Goal: Task Accomplishment & Management: Complete application form

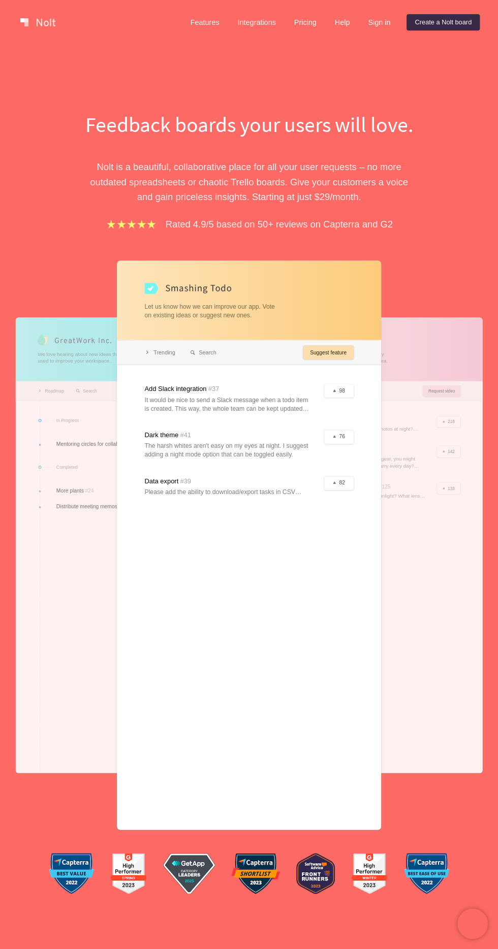
click at [149, 297] on div at bounding box center [249, 545] width 264 height 569
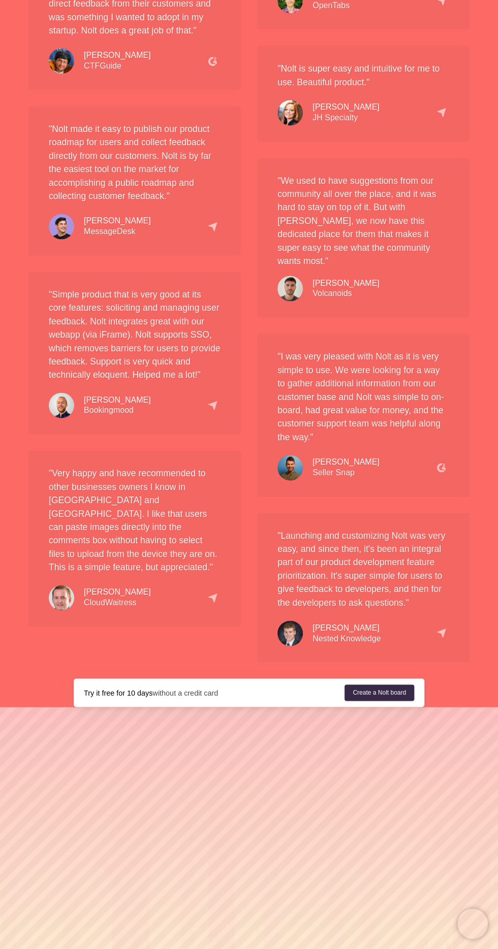
scroll to position [2362, 0]
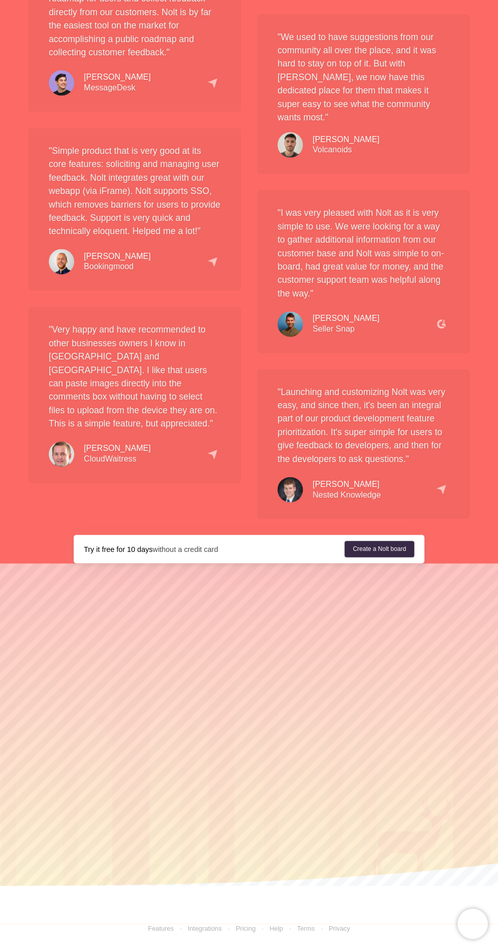
click at [218, 537] on div "Try it free for 10 days without a credit card Create a [PERSON_NAME] board" at bounding box center [249, 549] width 350 height 28
click at [398, 541] on link "Create a Nolt board" at bounding box center [379, 549] width 70 height 16
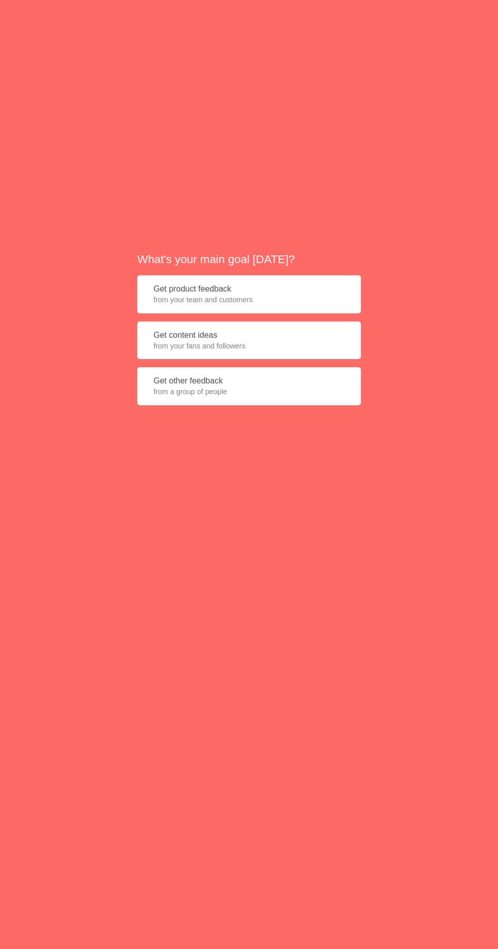
click at [264, 313] on button "Get product feedback from your team and customers" at bounding box center [248, 294] width 223 height 38
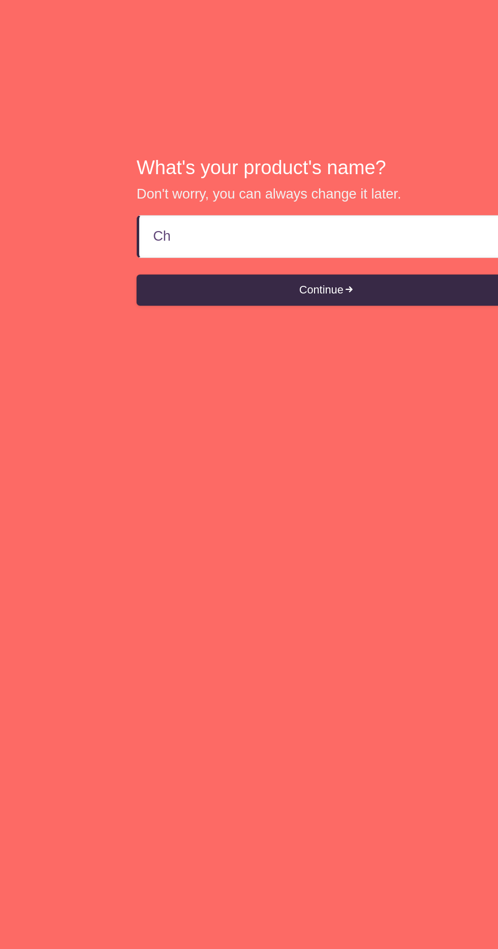
type input "C"
type input "Track thaby"
click at [282, 376] on button "Continue" at bounding box center [248, 367] width 223 height 18
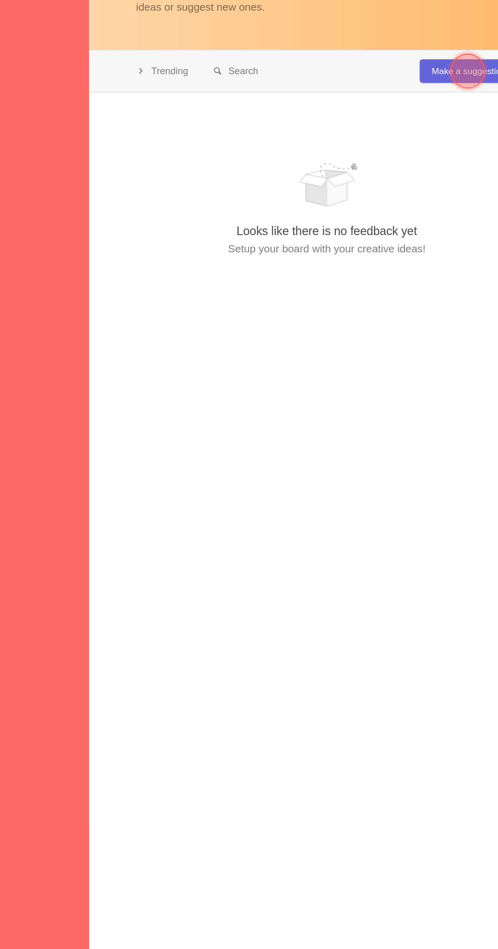
click at [327, 233] on div at bounding box center [331, 228] width 20 height 20
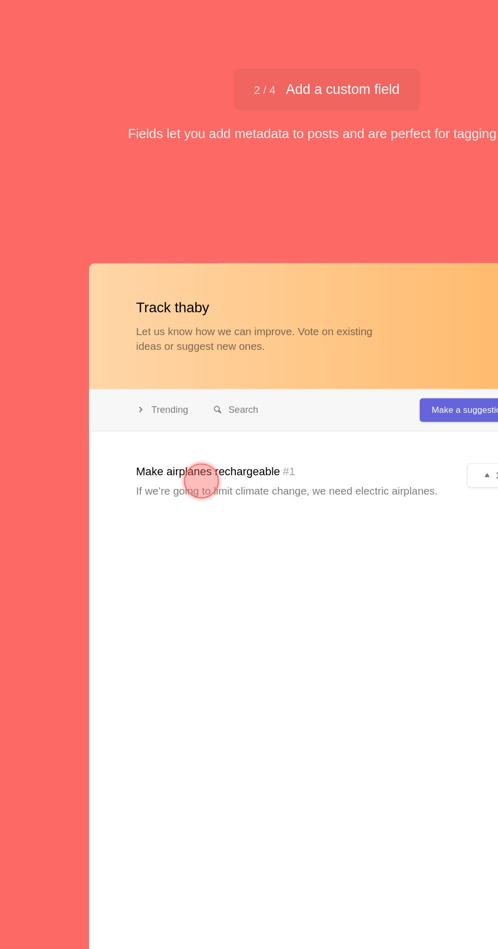
click at [332, 256] on div at bounding box center [248, 445] width 279 height 583
click at [294, 296] on div at bounding box center [248, 445] width 279 height 583
click at [330, 249] on div at bounding box center [248, 445] width 279 height 583
click at [178, 293] on div at bounding box center [175, 282] width 20 height 20
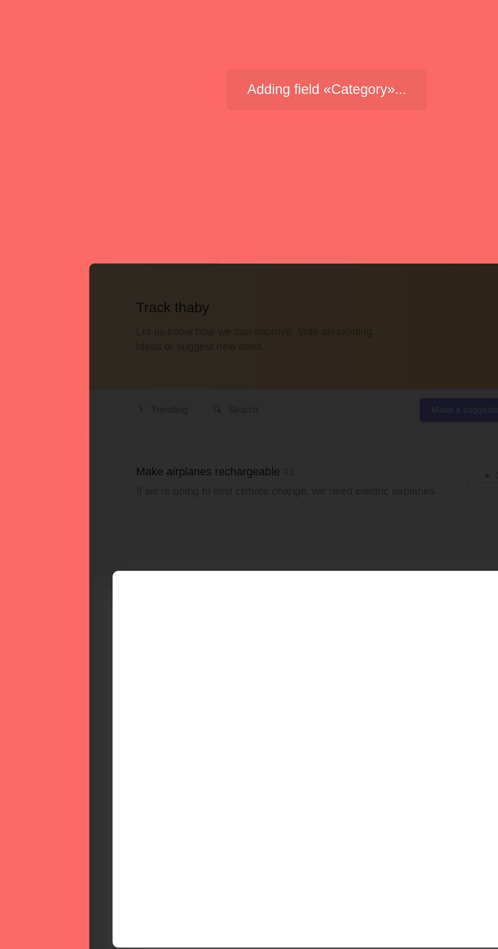
click at [244, 477] on div at bounding box center [248, 445] width 279 height 583
click at [206, 421] on div at bounding box center [248, 445] width 279 height 583
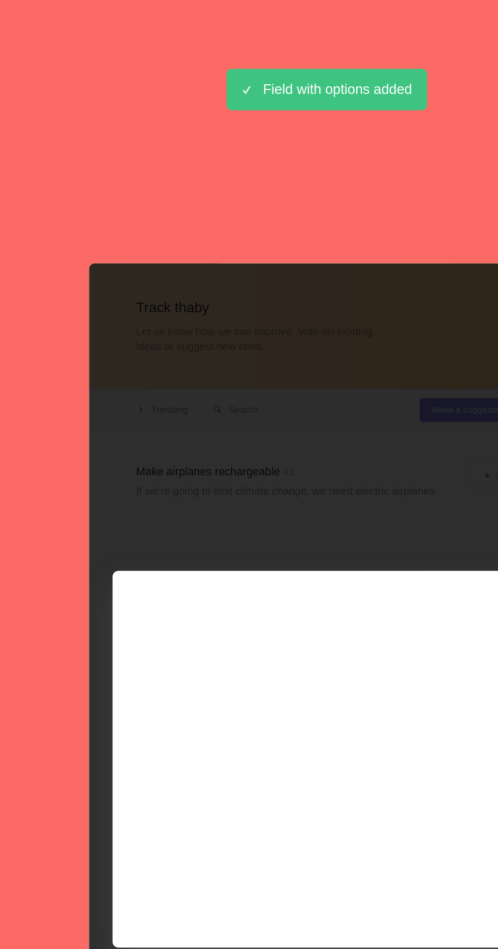
click at [261, 0] on html "Sorry, we don't support your browser. Install a modern browser Skip tour Adding…" at bounding box center [249, 0] width 498 height 0
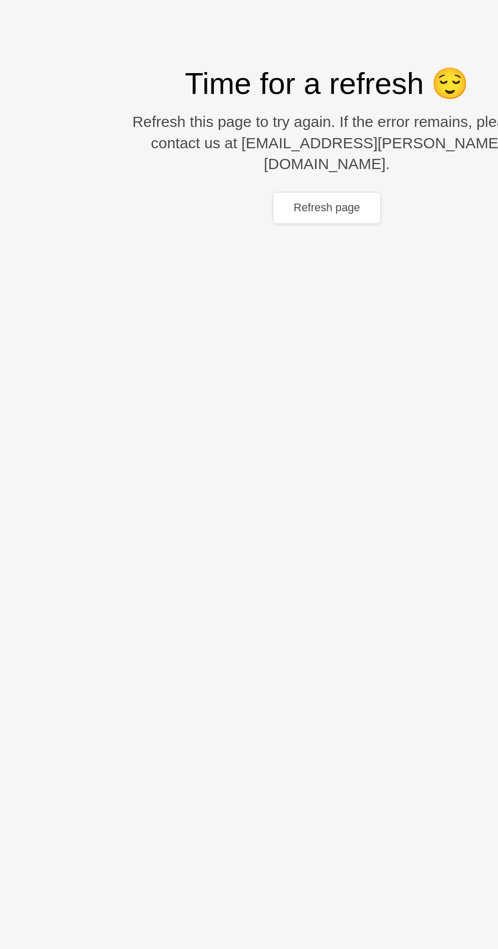
scroll to position [62, 0]
